Goal: Information Seeking & Learning: Learn about a topic

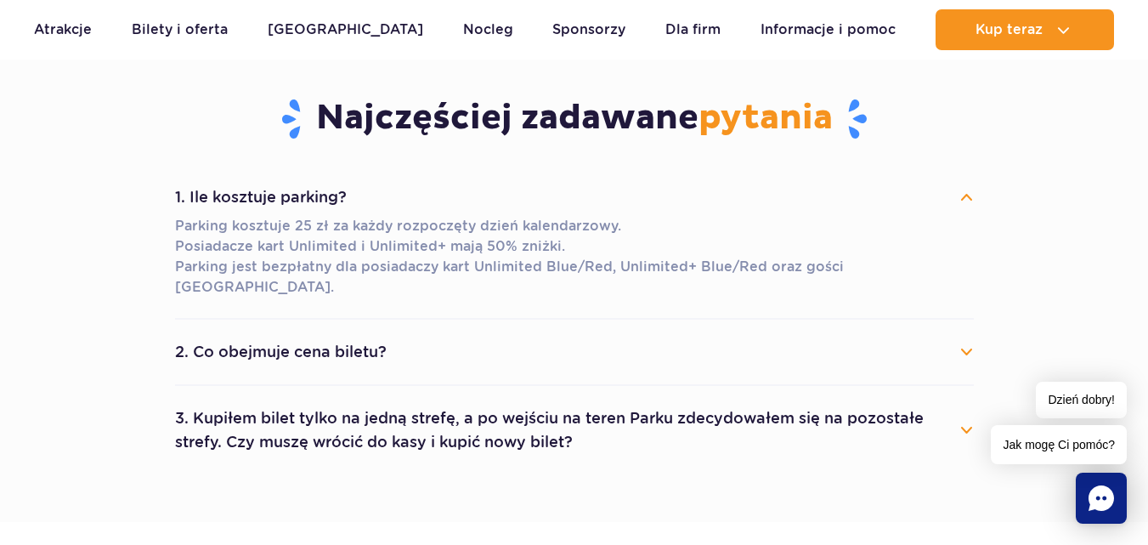
scroll to position [2014, 0]
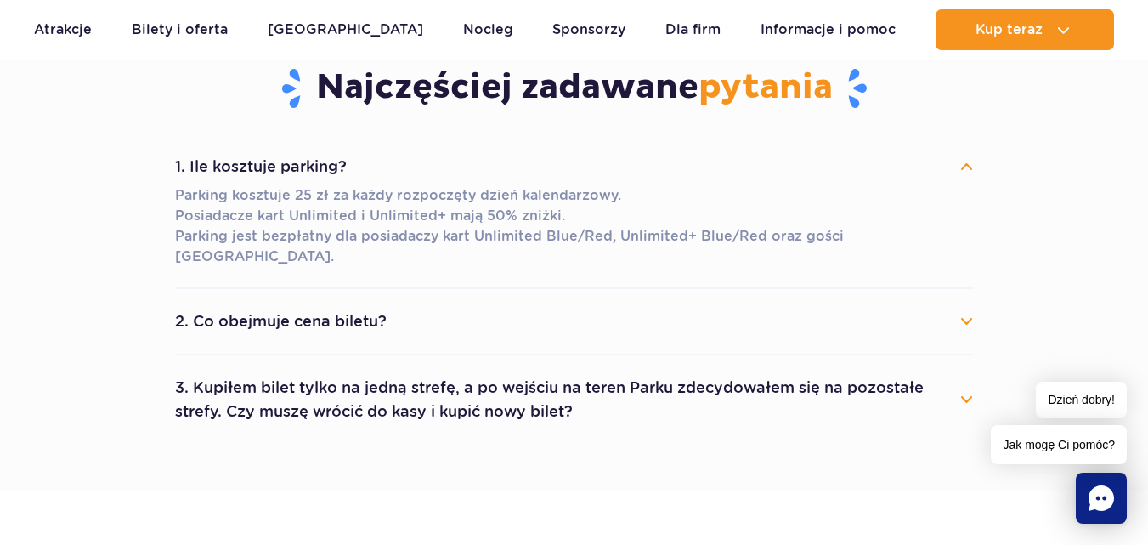
click at [962, 302] on button "2. Co obejmuje cena biletu?" at bounding box center [574, 320] width 799 height 37
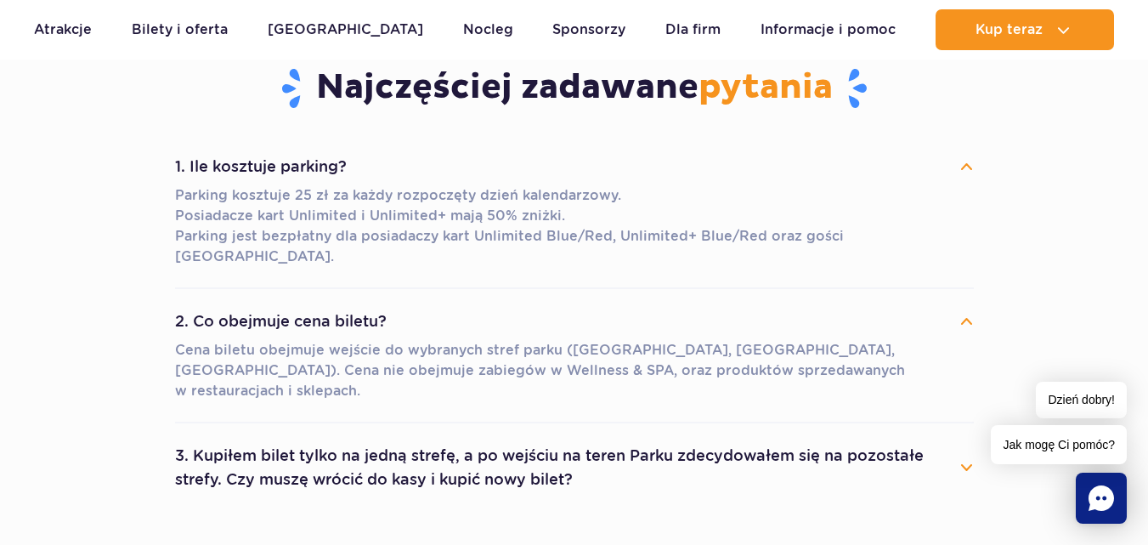
click at [969, 437] on button "3. Kupiłem bilet tylko na jedną strefę, a po wejściu na teren Parku zdecydowałe…" at bounding box center [574, 467] width 799 height 61
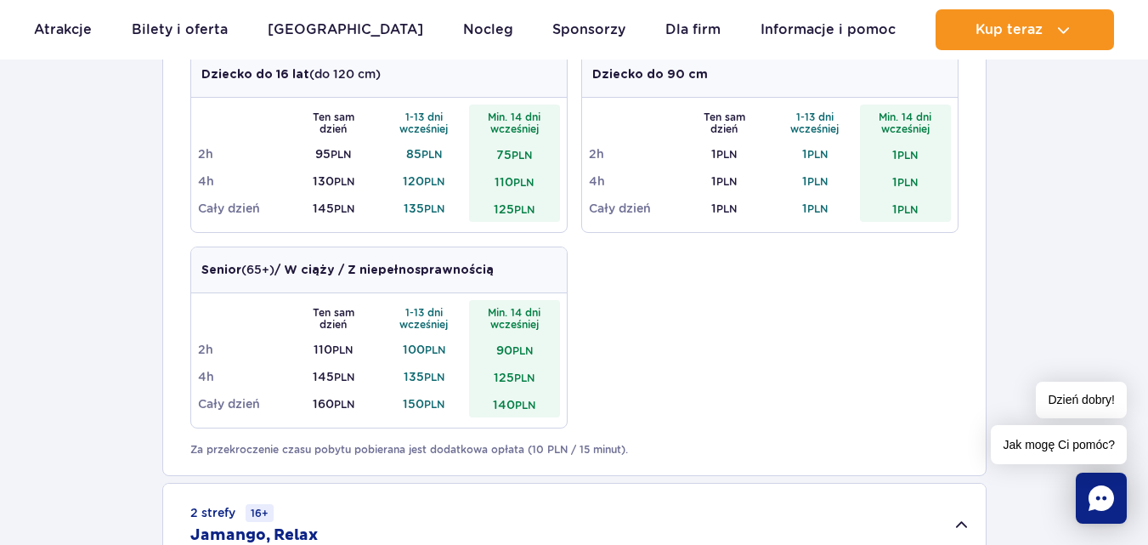
scroll to position [0, 0]
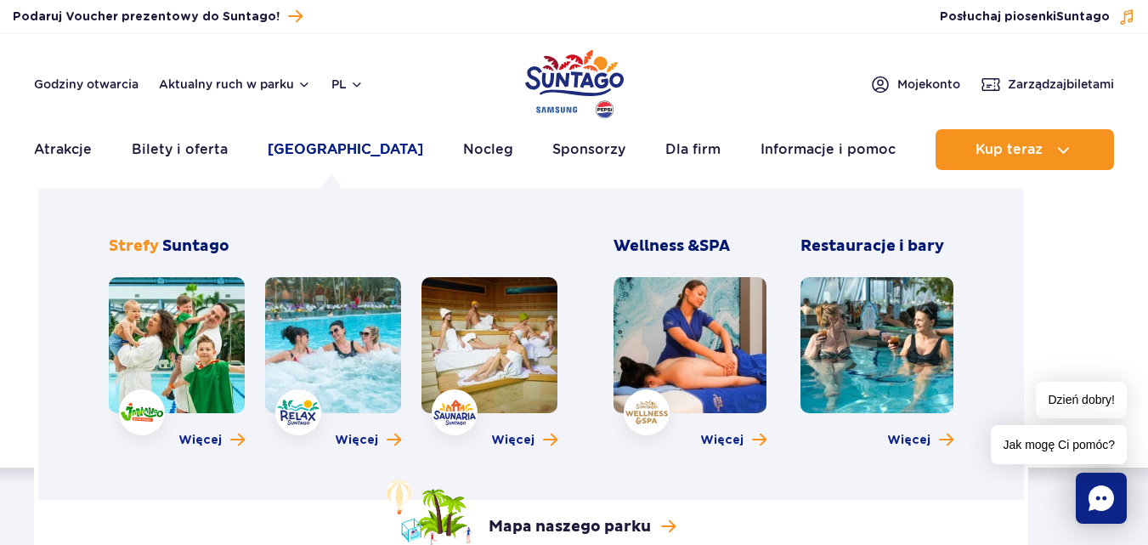
click at [317, 150] on link "[GEOGRAPHIC_DATA]" at bounding box center [345, 149] width 155 height 41
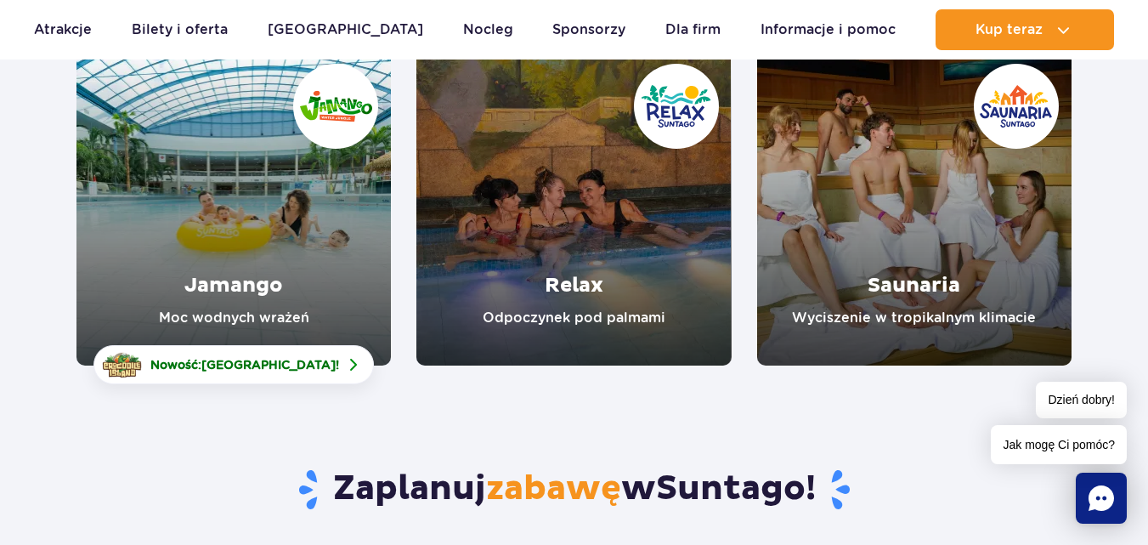
scroll to position [297, 0]
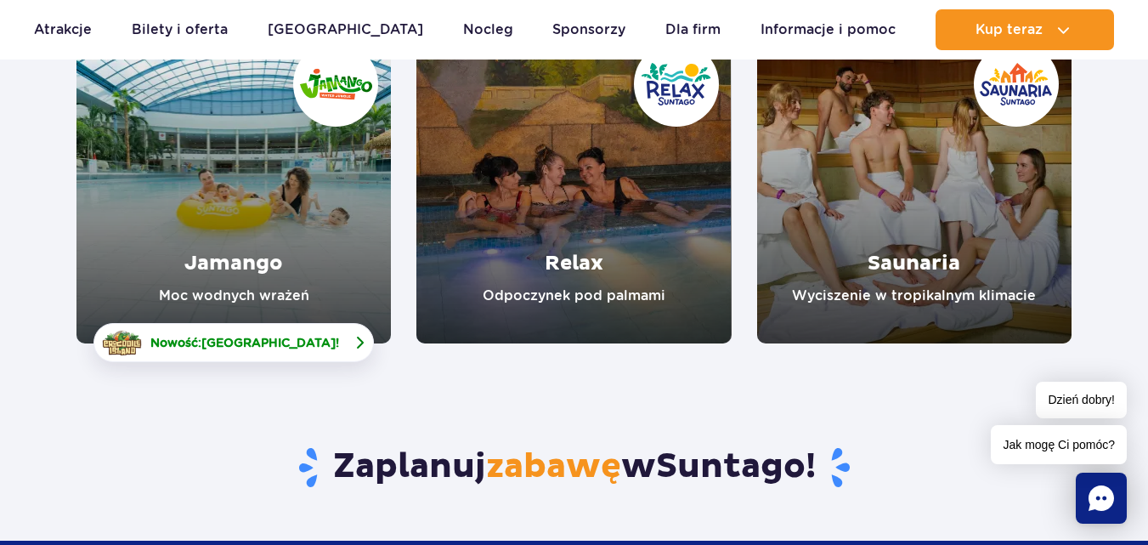
click at [302, 342] on span "[GEOGRAPHIC_DATA]" at bounding box center [268, 343] width 134 height 14
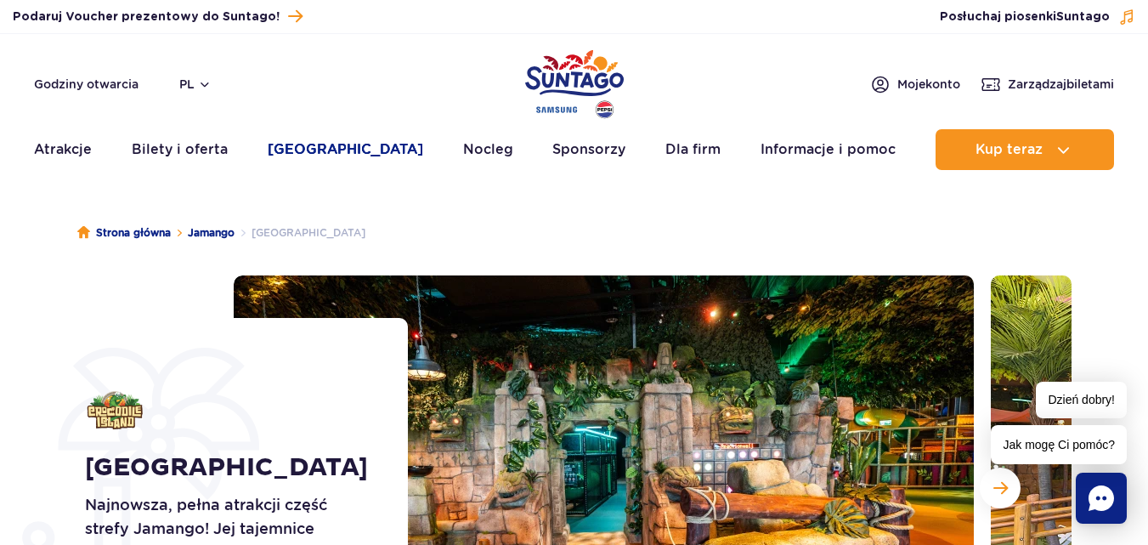
click at [347, 140] on link "[GEOGRAPHIC_DATA]" at bounding box center [345, 149] width 155 height 41
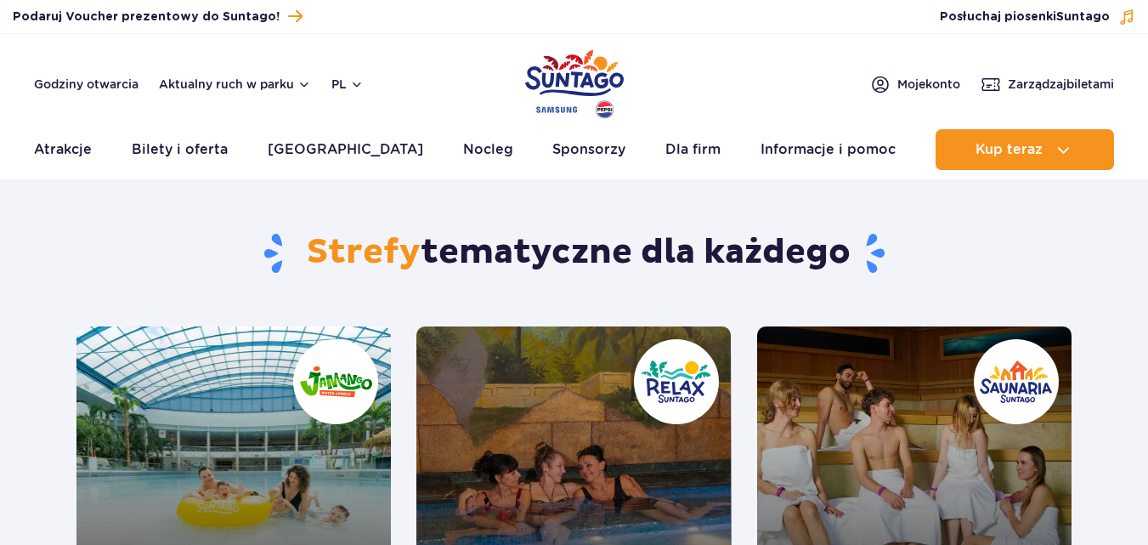
click at [560, 415] on link "Relax" at bounding box center [573, 483] width 314 height 314
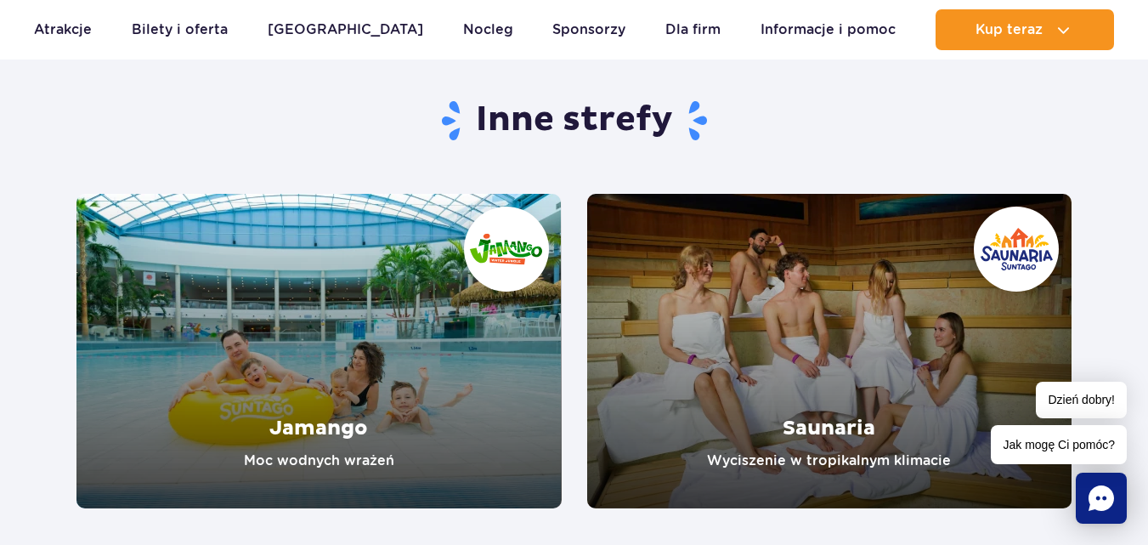
scroll to position [2839, 0]
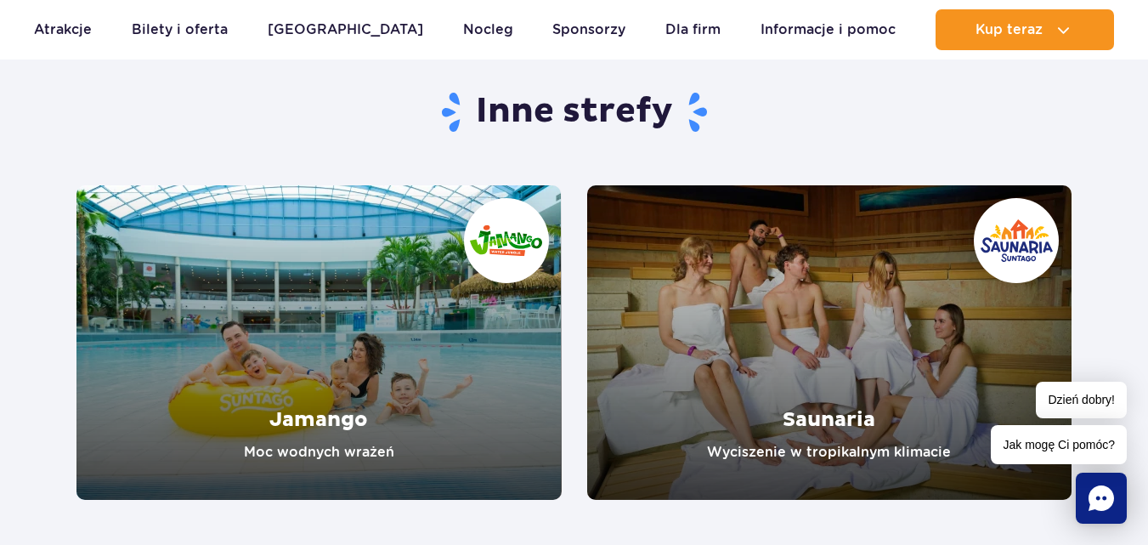
drag, startPoint x: 1160, startPoint y: 27, endPoint x: 1160, endPoint y: 319, distance: 291.4
click at [934, 291] on link "Saunaria" at bounding box center [829, 342] width 485 height 314
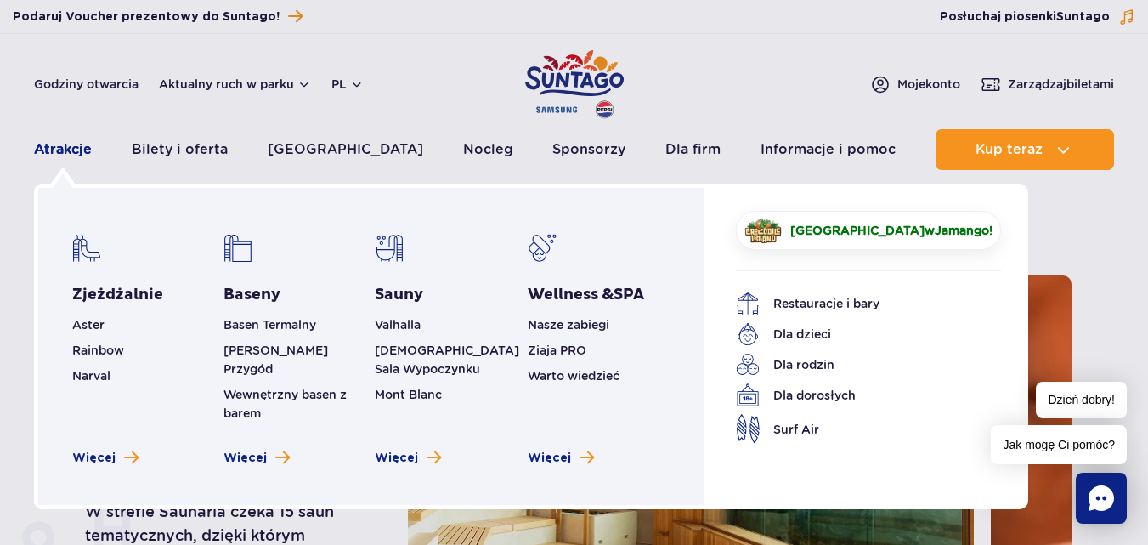
click at [85, 146] on link "Atrakcje" at bounding box center [63, 149] width 58 height 41
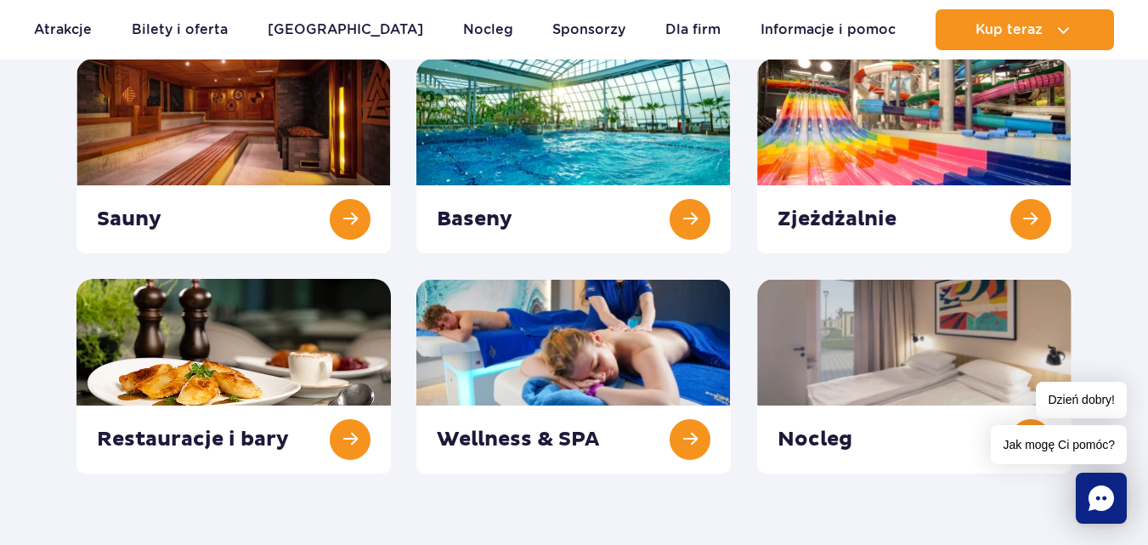
scroll to position [140, 0]
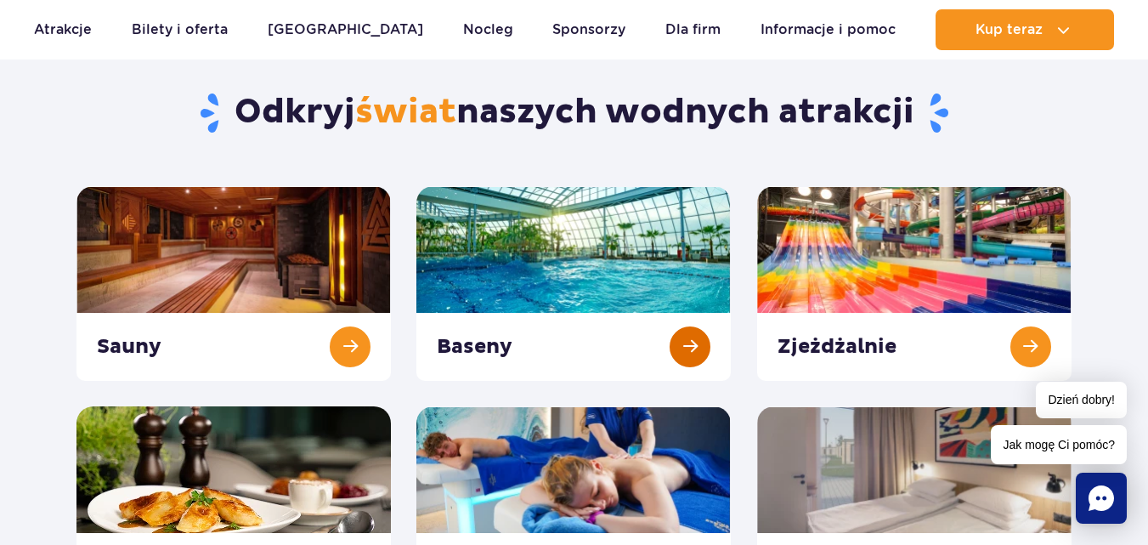
click at [570, 234] on link at bounding box center [573, 283] width 314 height 195
click at [618, 257] on link at bounding box center [573, 283] width 314 height 195
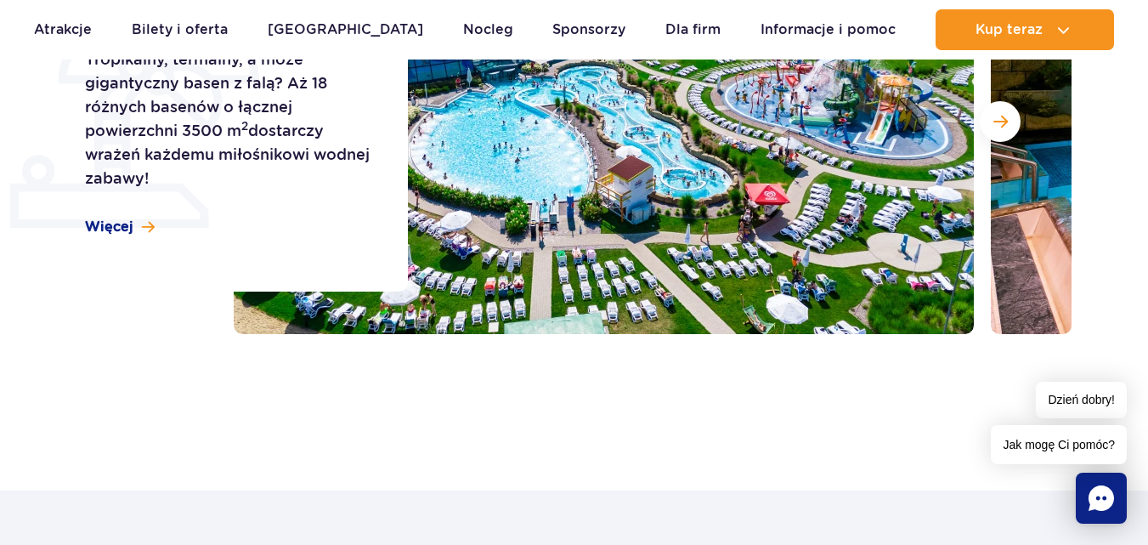
scroll to position [356, 0]
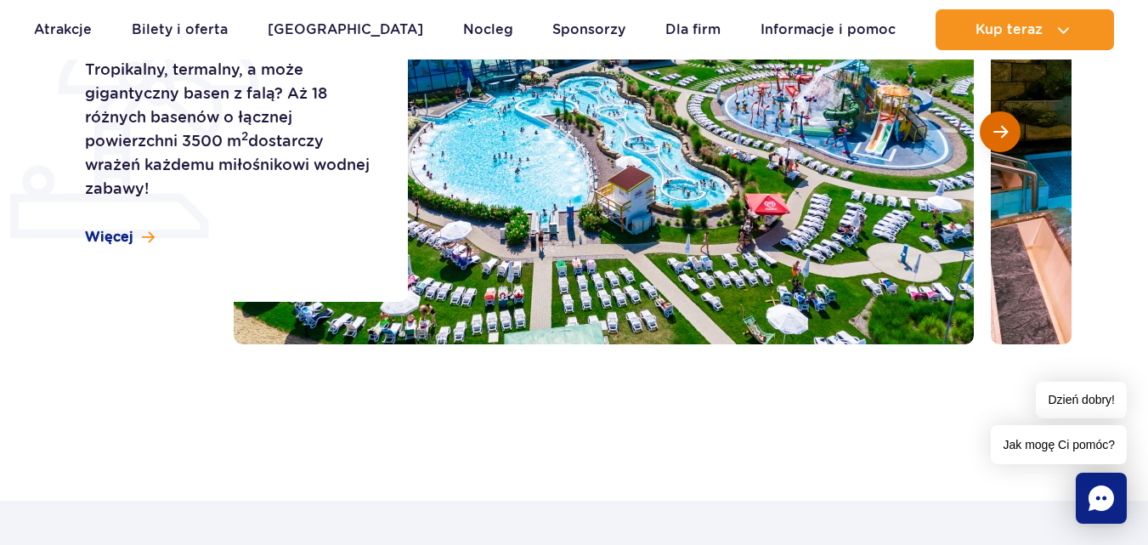
click at [1013, 130] on button "Następny slajd" at bounding box center [999, 131] width 41 height 41
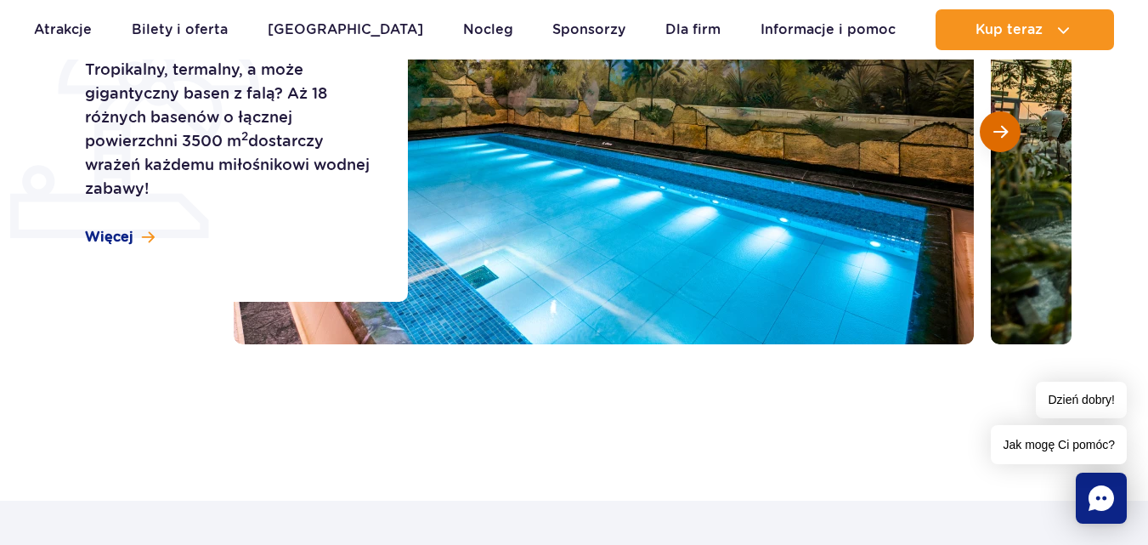
click at [1013, 130] on button "Następny slajd" at bounding box center [999, 131] width 41 height 41
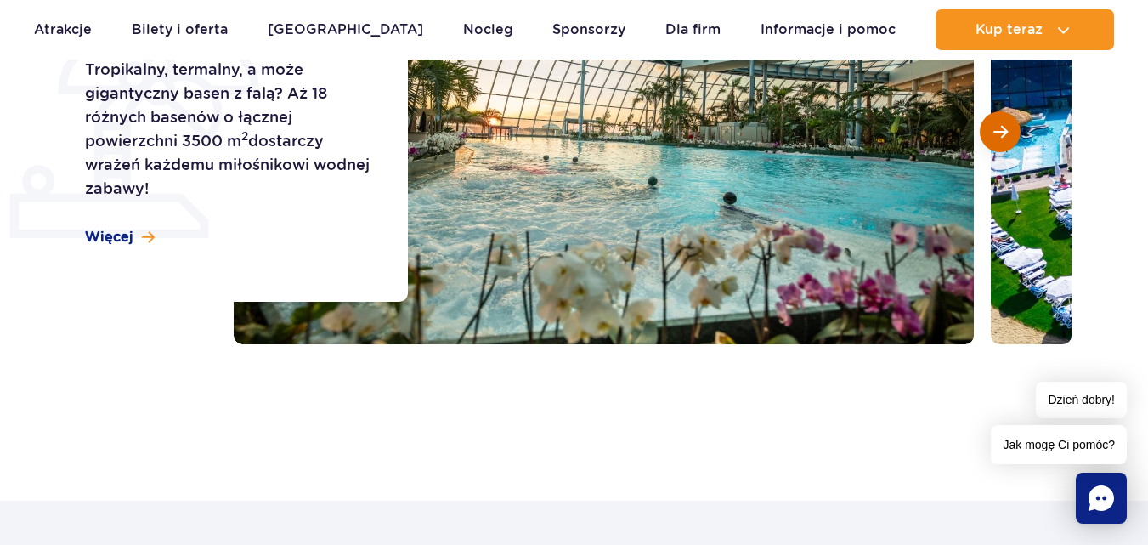
click at [1013, 130] on button "Następny slajd" at bounding box center [999, 131] width 41 height 41
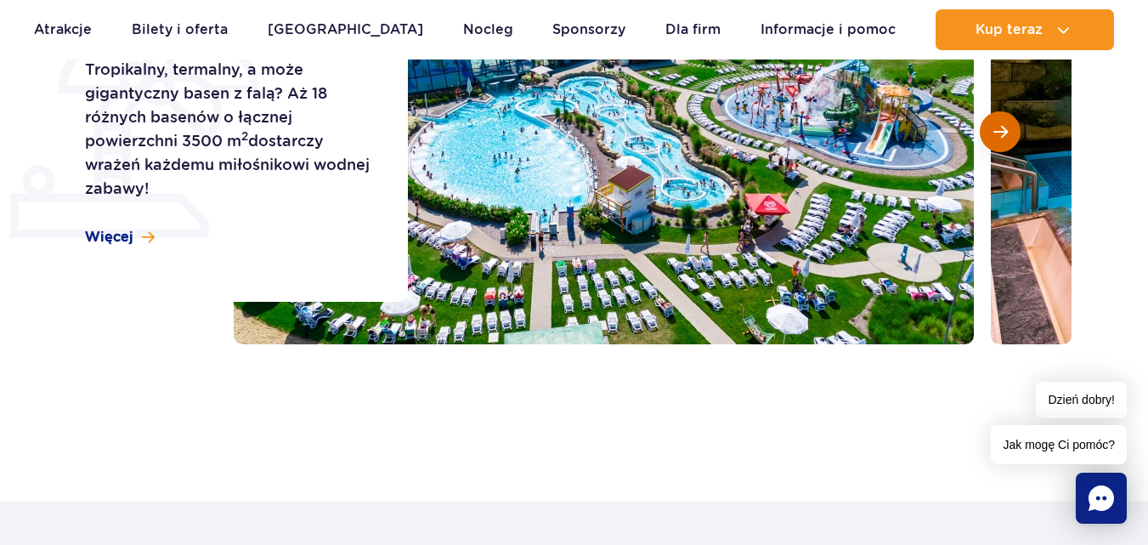
click at [1013, 130] on button "Następny slajd" at bounding box center [999, 131] width 41 height 41
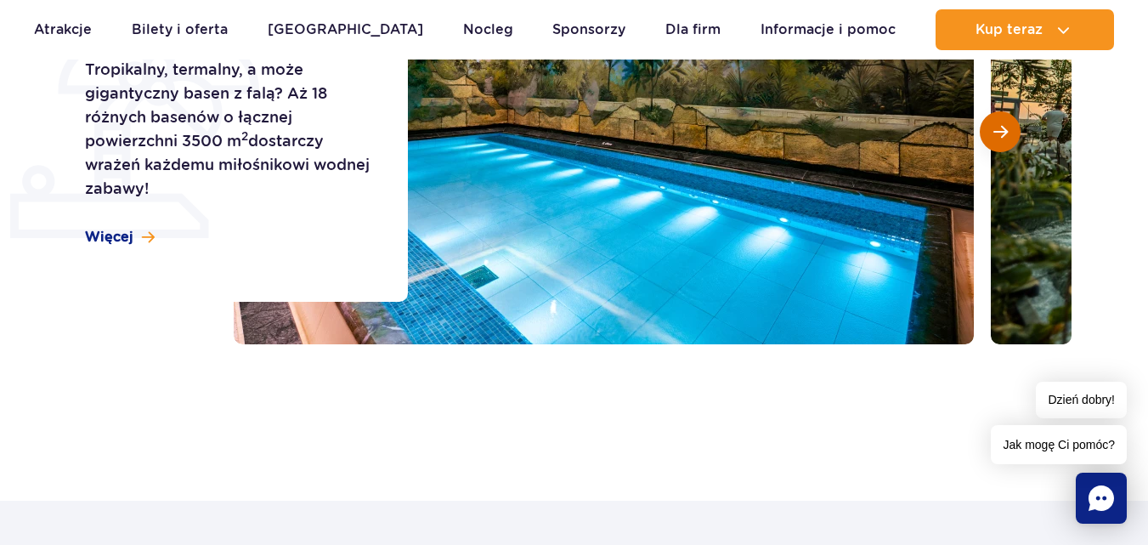
click at [1013, 130] on button "Następny slajd" at bounding box center [999, 131] width 41 height 41
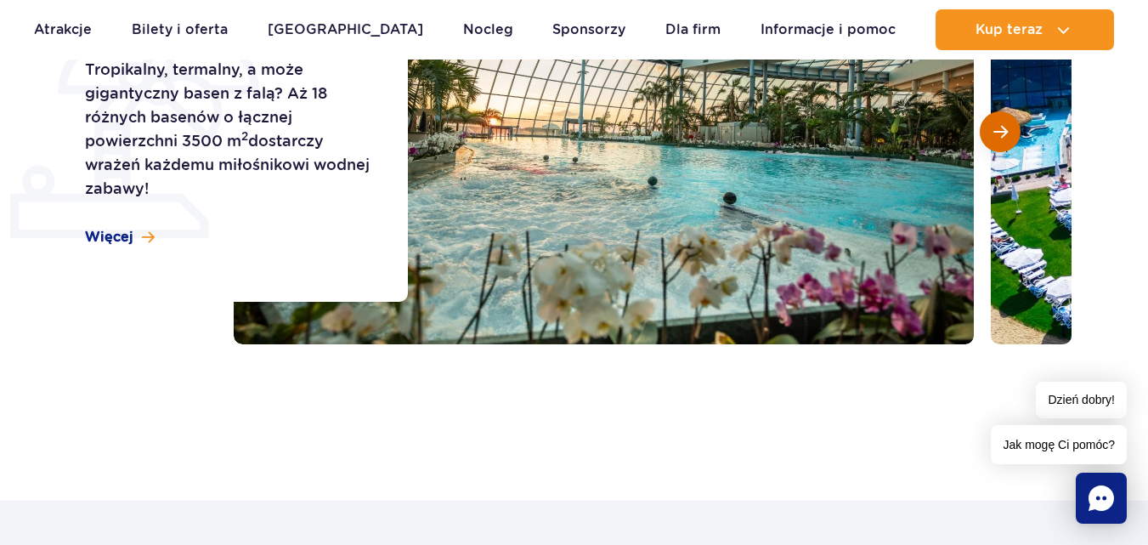
drag, startPoint x: 1013, startPoint y: 130, endPoint x: 1016, endPoint y: 140, distance: 10.5
click at [1016, 140] on button "Następny slajd" at bounding box center [999, 131] width 41 height 41
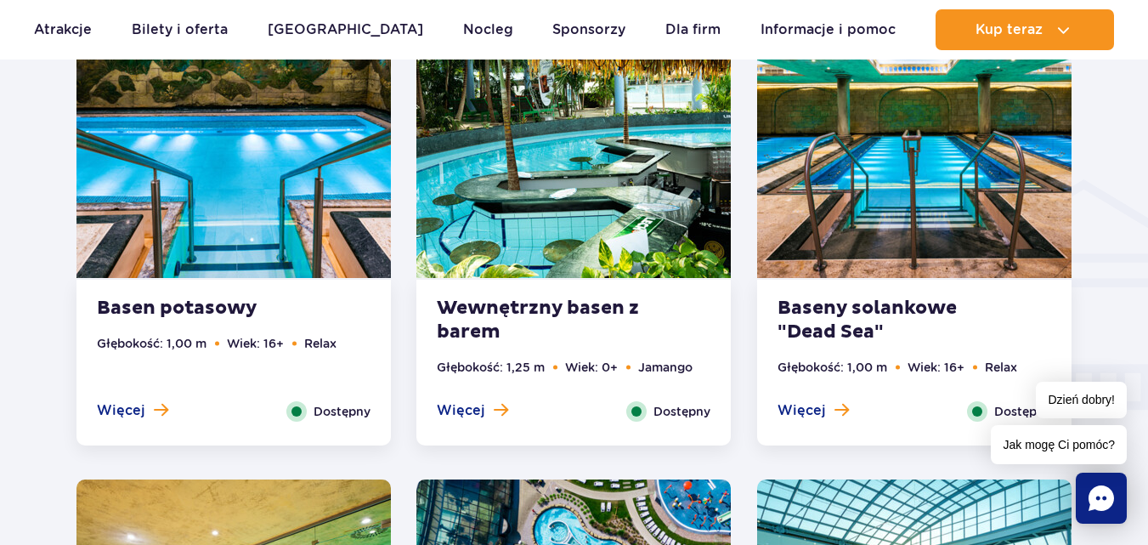
scroll to position [2128, 0]
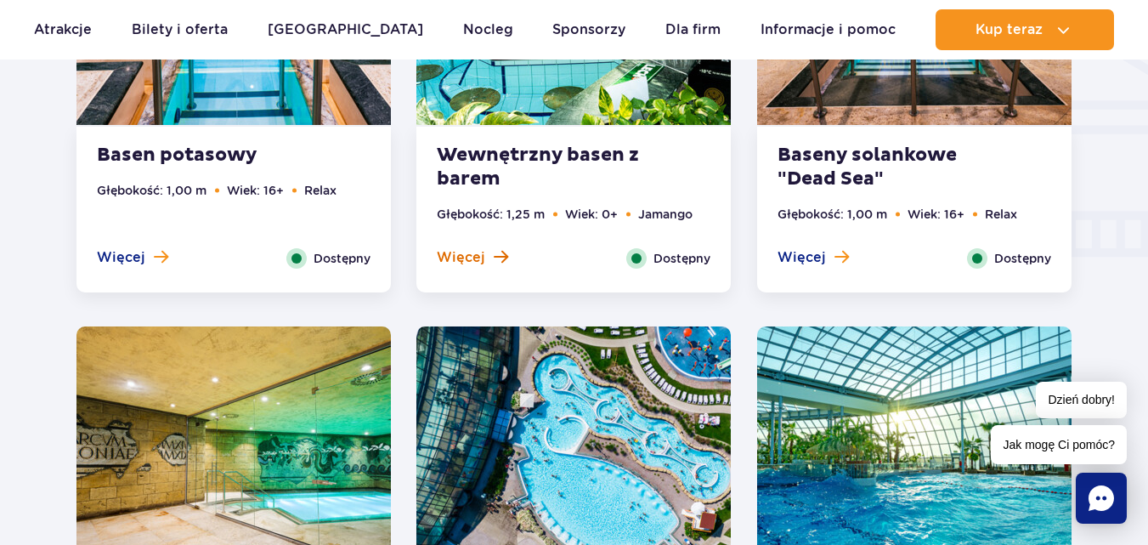
click at [494, 260] on span at bounding box center [501, 256] width 14 height 15
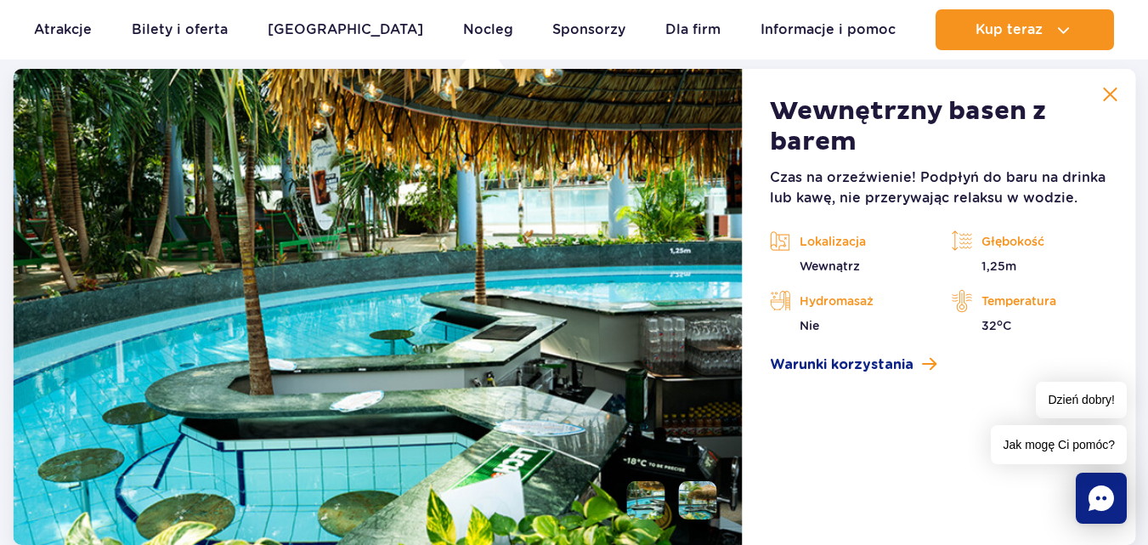
scroll to position [2423, 0]
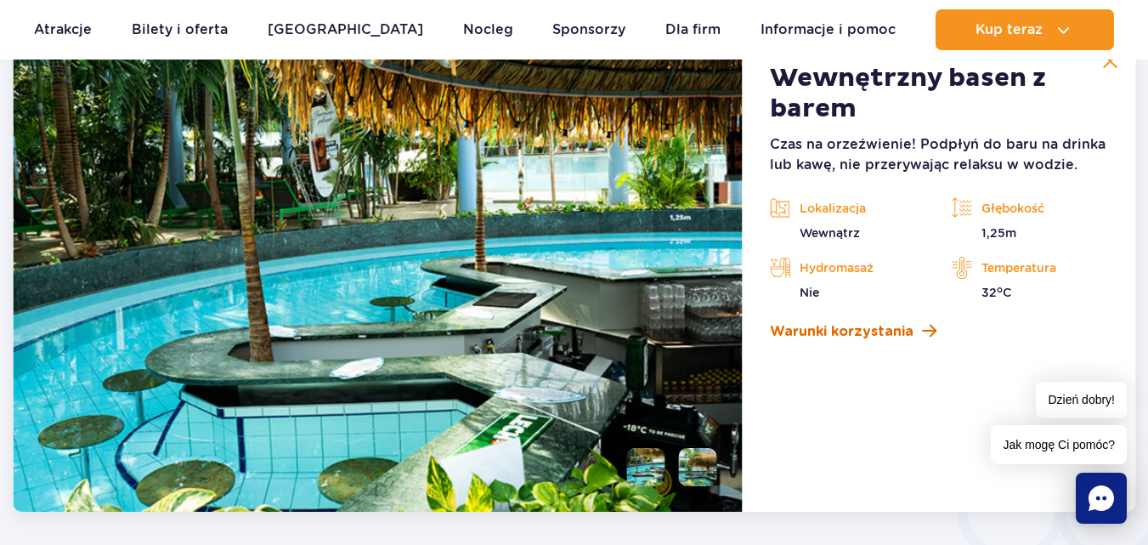
click at [923, 325] on span at bounding box center [929, 331] width 14 height 16
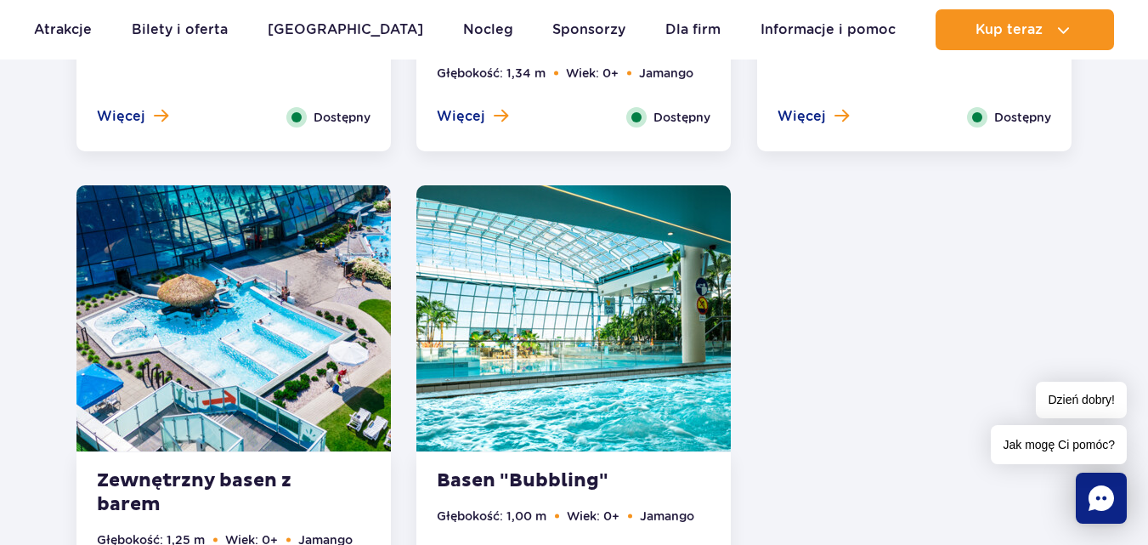
scroll to position [3350, 0]
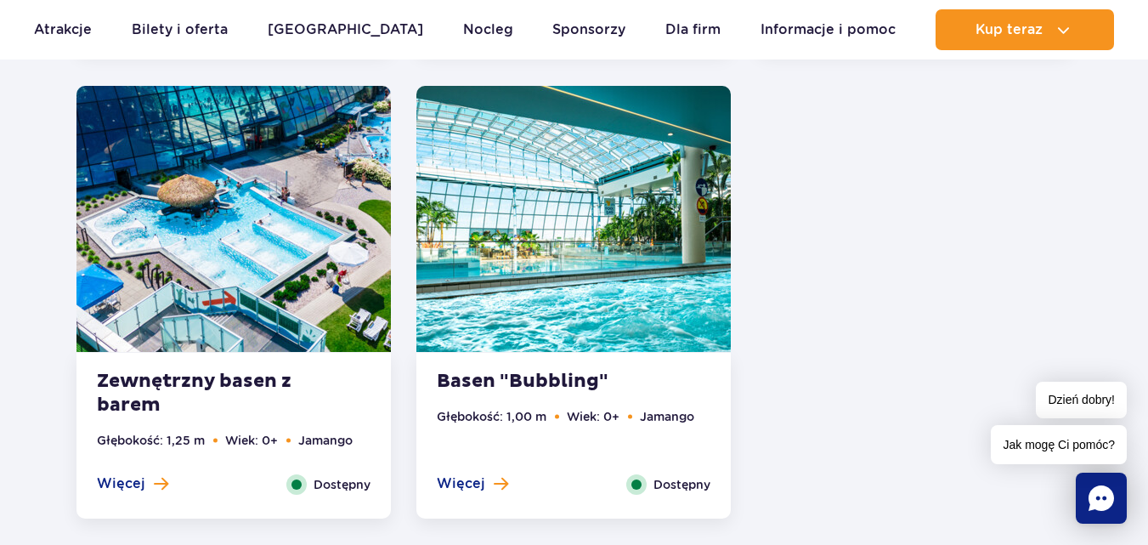
click at [477, 473] on ul "Głębokość: 1,00 m Wiek: 0+ Jamango" at bounding box center [574, 440] width 274 height 67
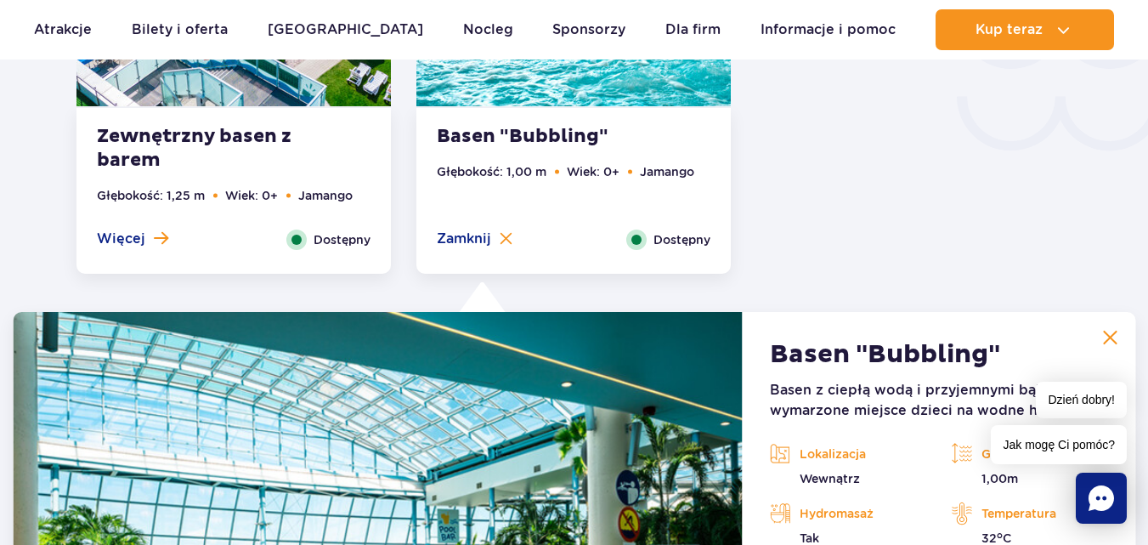
scroll to position [2859, 0]
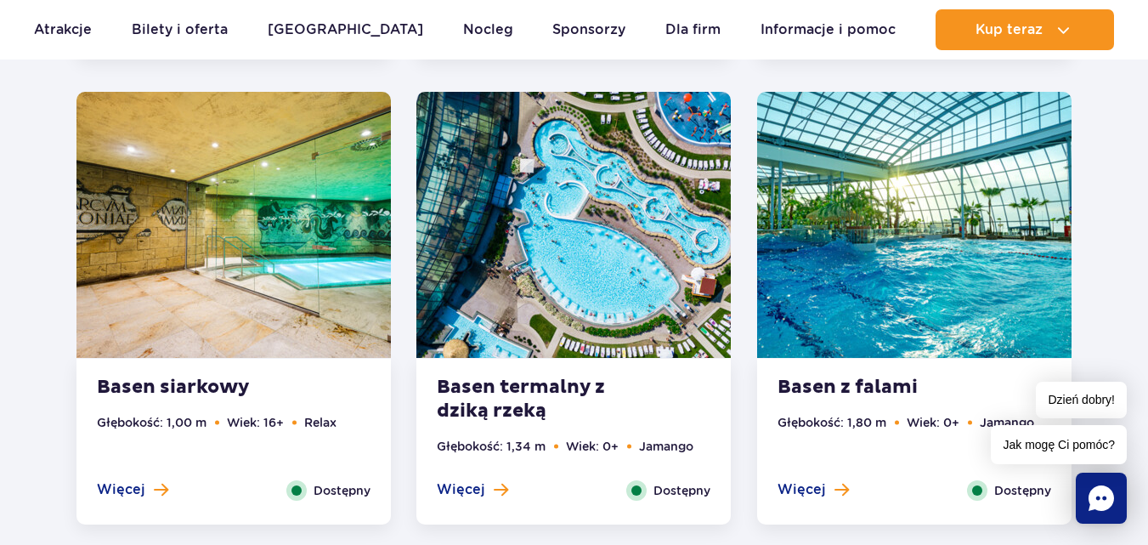
scroll to position [2413, 0]
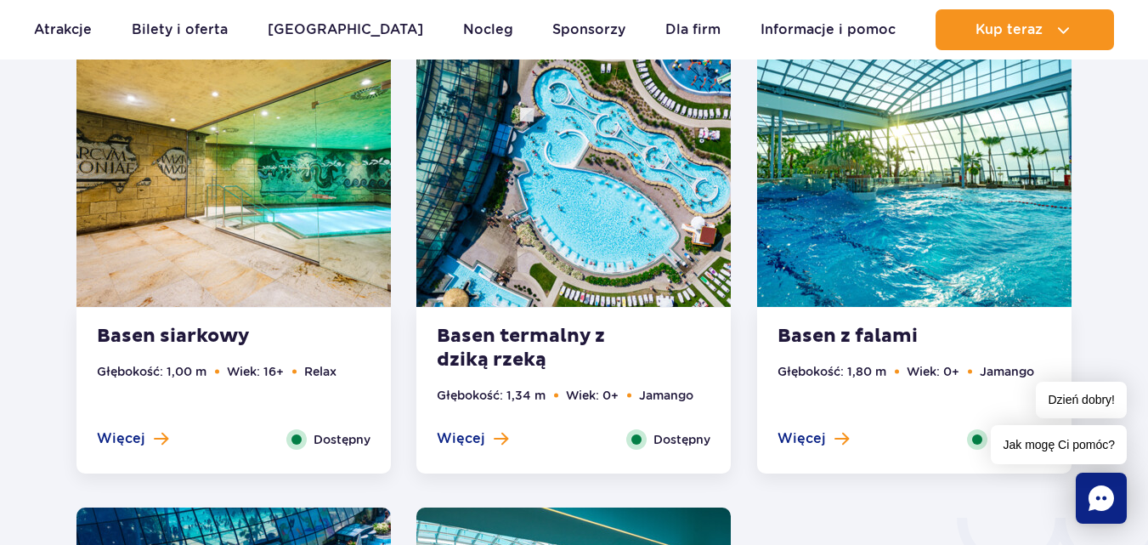
drag, startPoint x: 1156, startPoint y: 31, endPoint x: 1160, endPoint y: 226, distance: 194.6
click at [964, 212] on img at bounding box center [914, 174] width 314 height 266
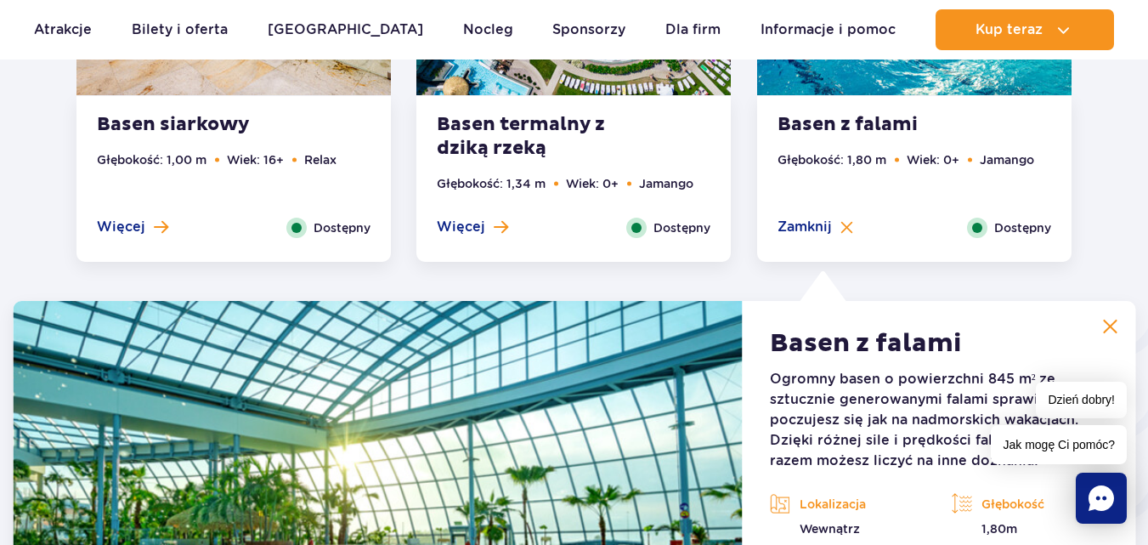
scroll to position [2415, 0]
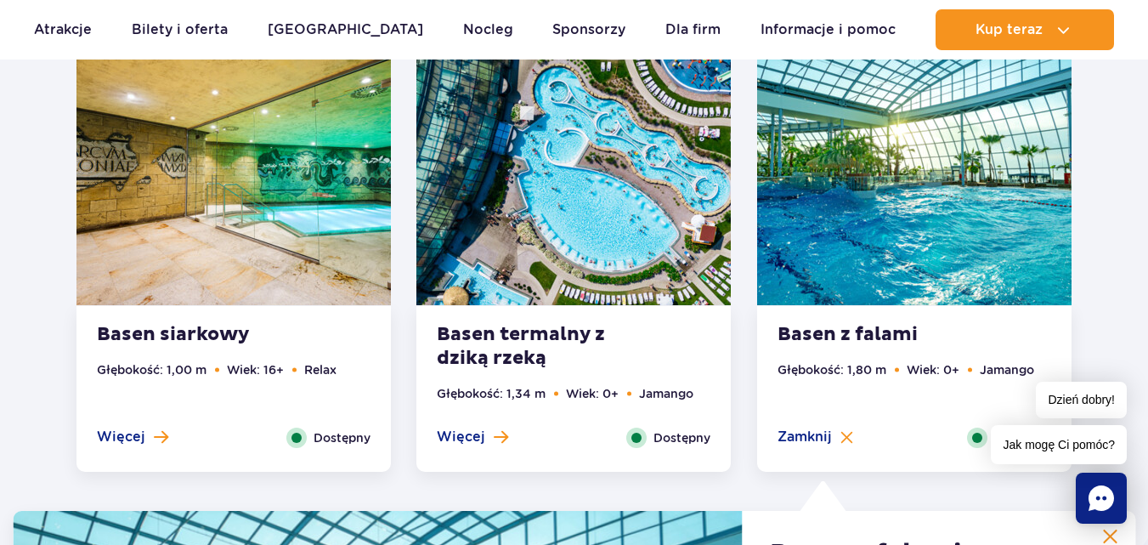
click at [523, 268] on img at bounding box center [573, 172] width 314 height 266
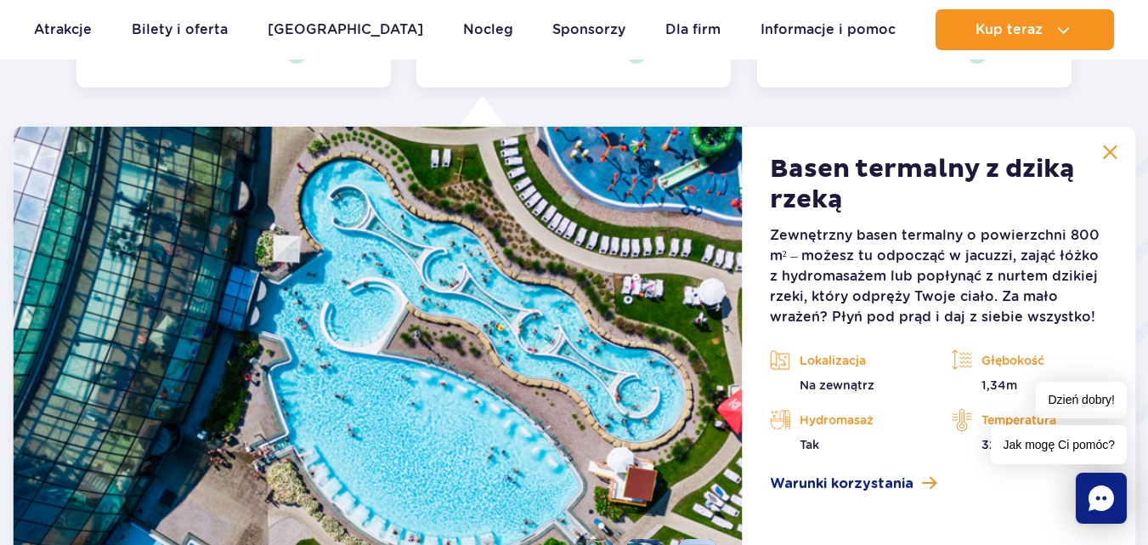
scroll to position [2824, 0]
